Goal: Find specific page/section: Find specific page/section

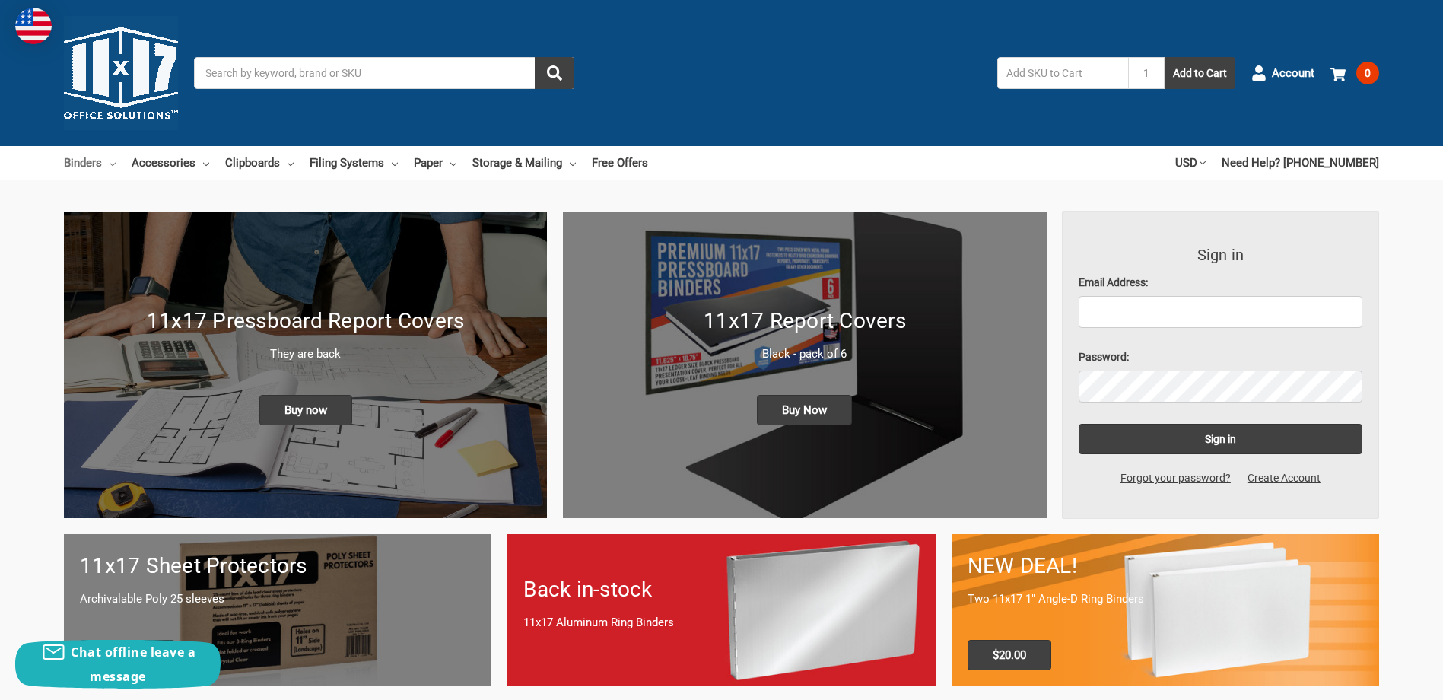
click at [113, 163] on icon at bounding box center [113, 164] width 6 height 6
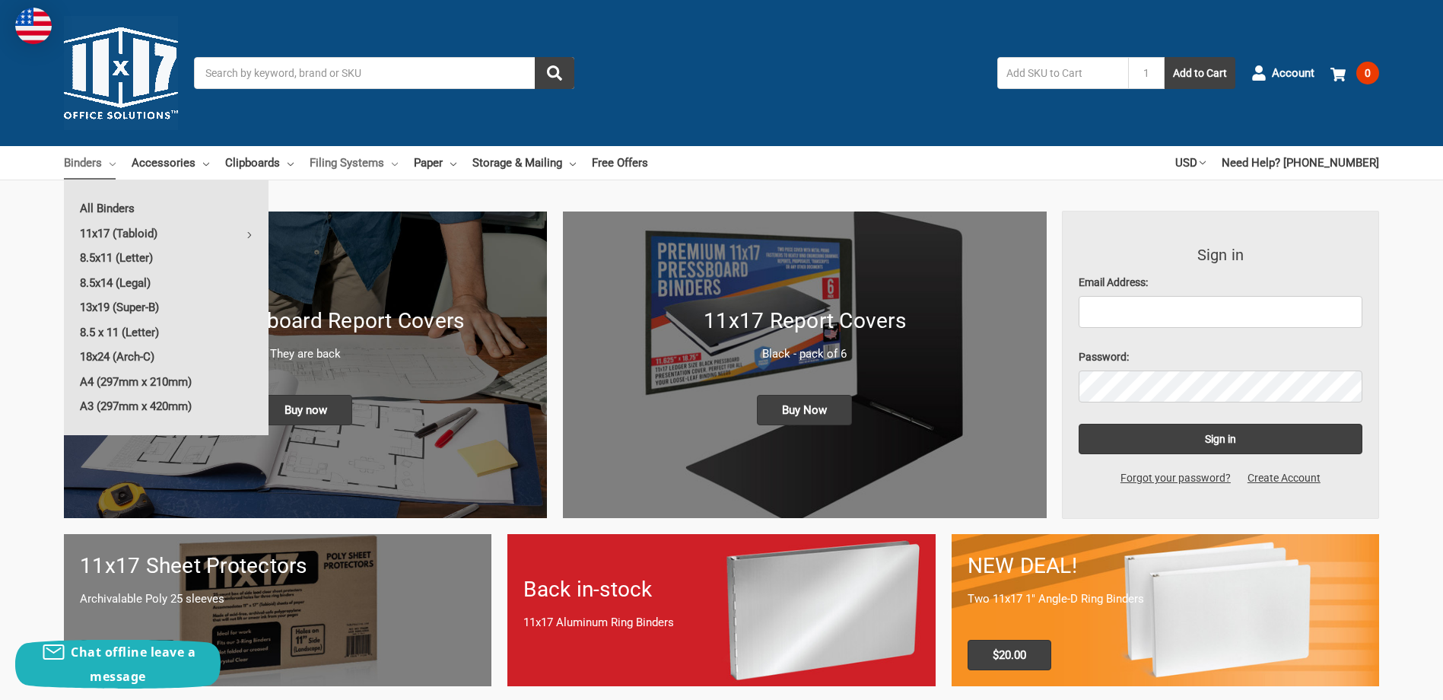
click at [345, 164] on link "Filing Systems" at bounding box center [353, 162] width 88 height 33
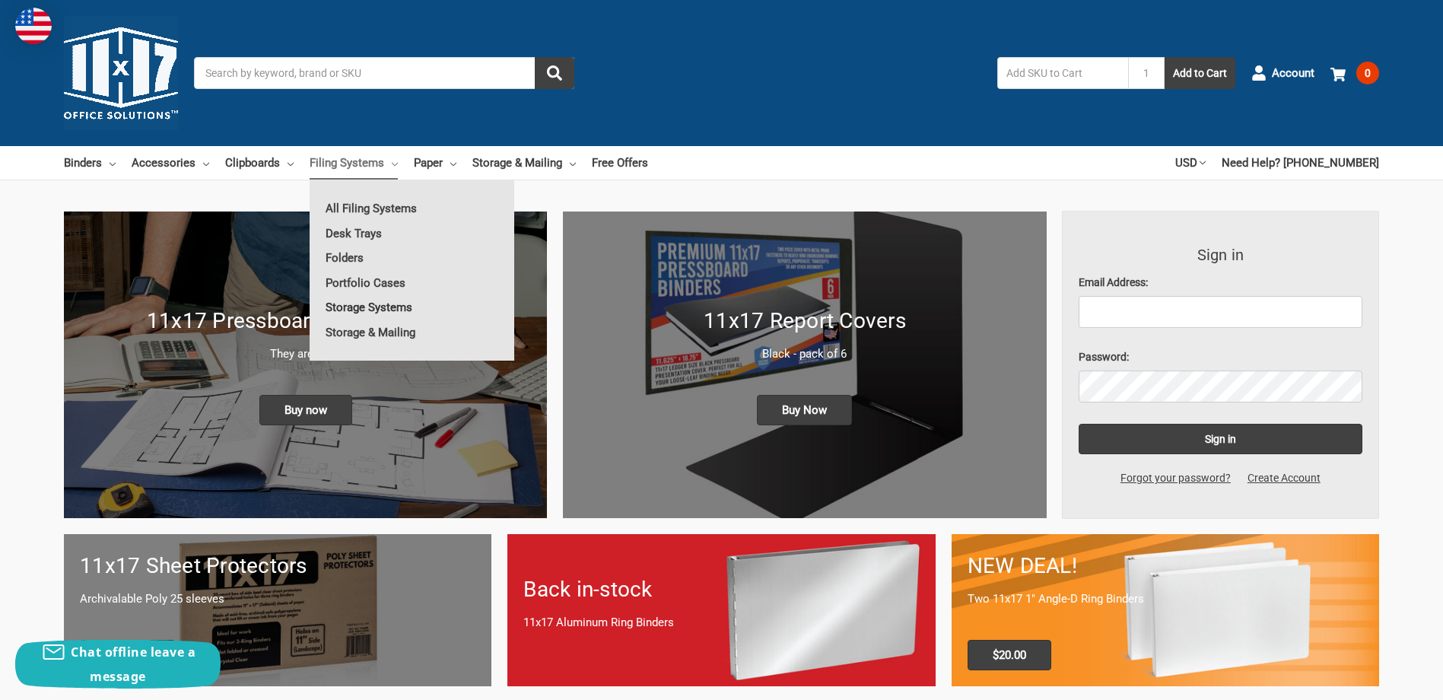
click at [377, 311] on link "Storage Systems" at bounding box center [411, 307] width 205 height 24
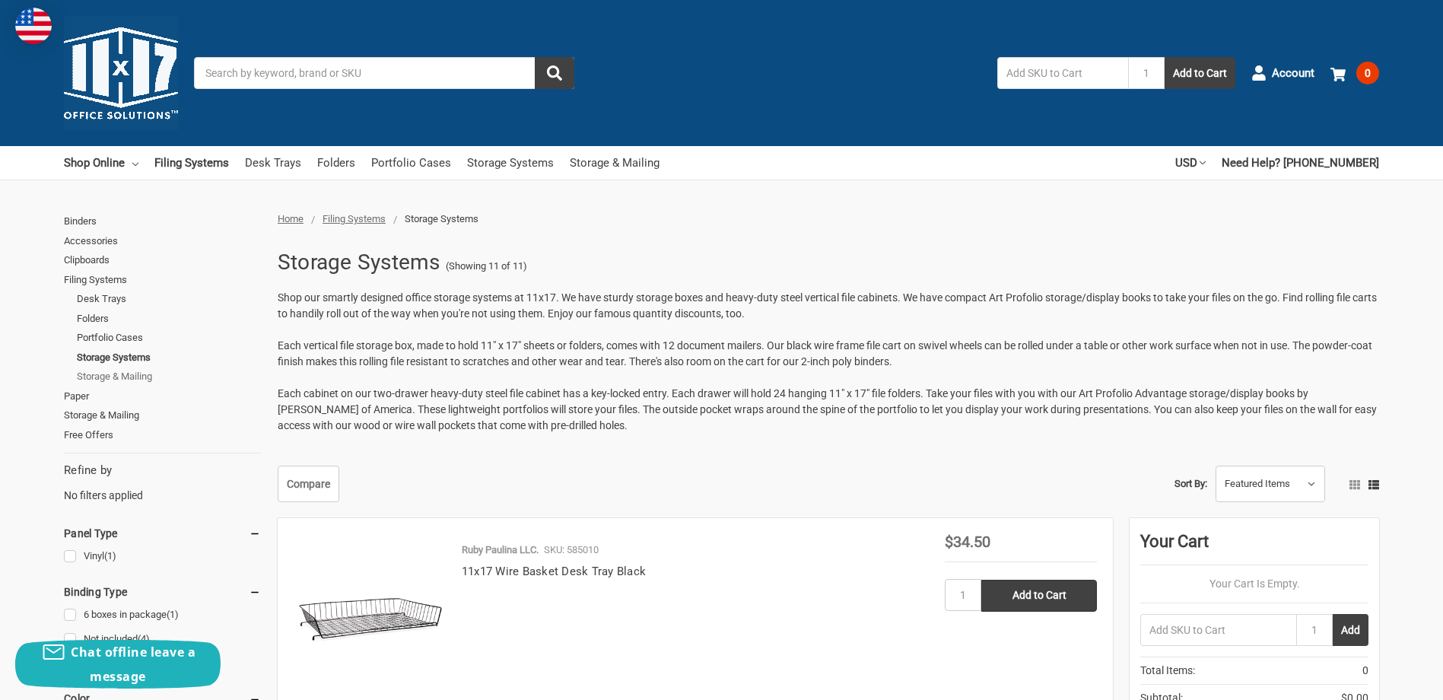
click at [106, 376] on link "Storage & Mailing" at bounding box center [169, 377] width 184 height 20
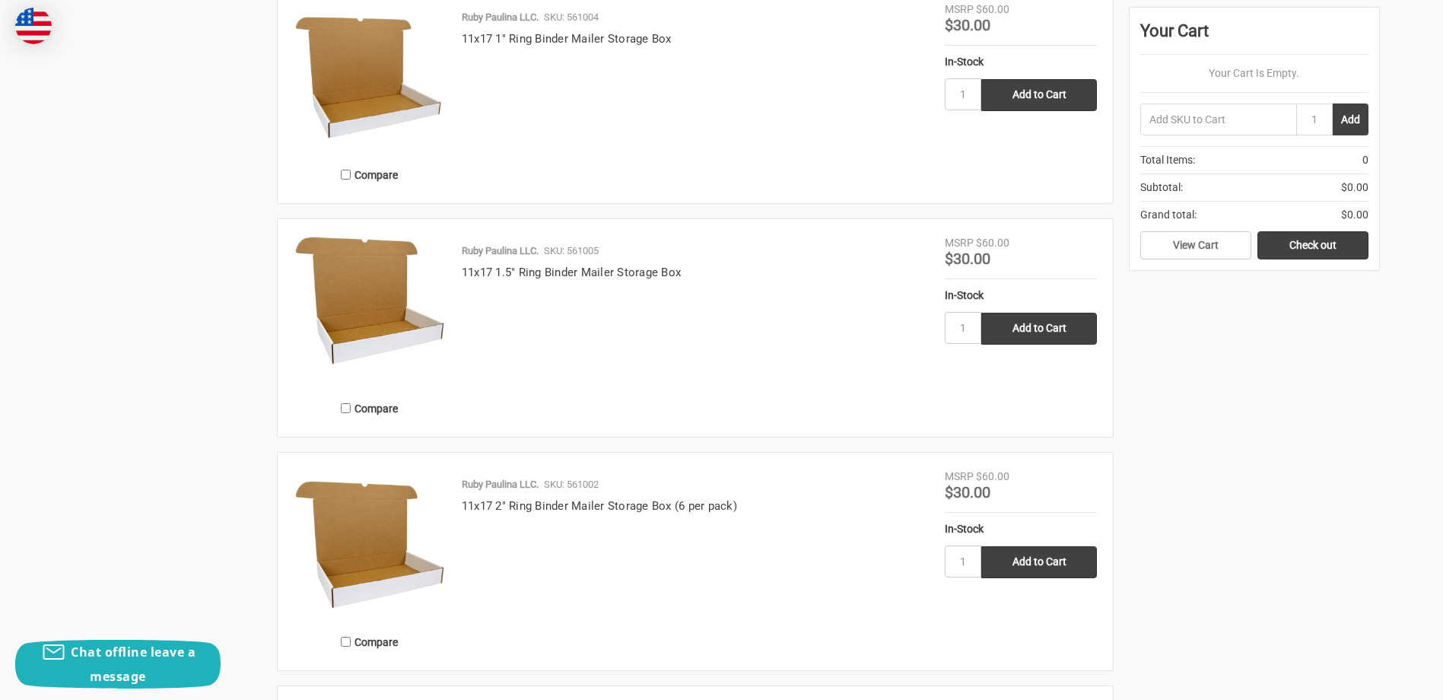
scroll to position [2966, 0]
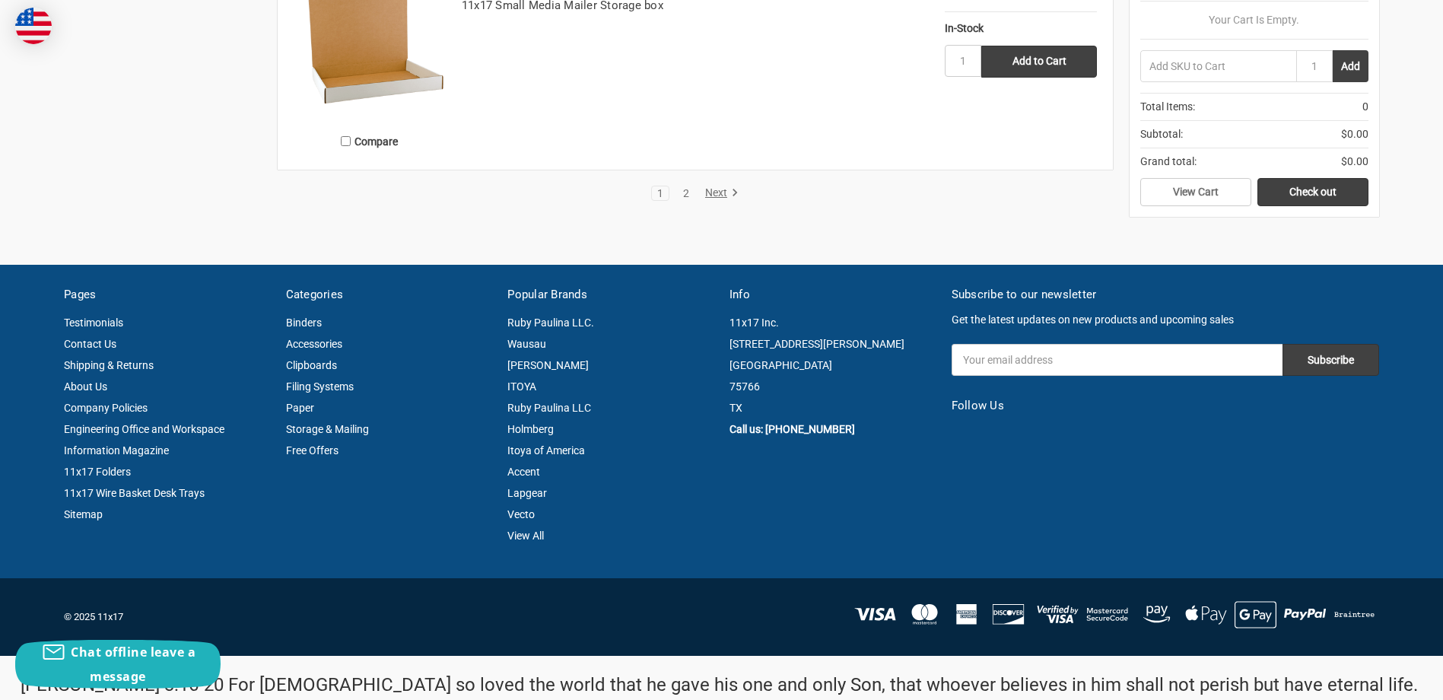
click at [686, 189] on link "2" at bounding box center [686, 193] width 17 height 11
